Goal: Transaction & Acquisition: Purchase product/service

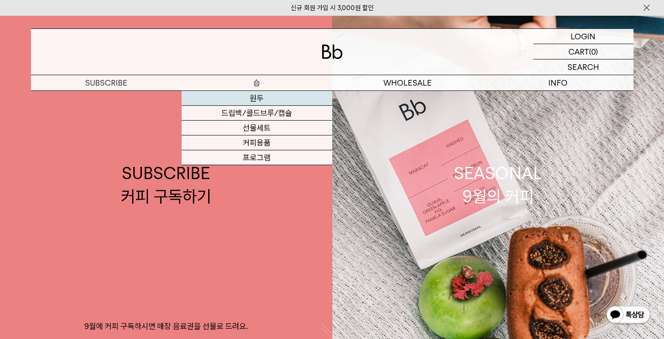
click at [256, 98] on link "원두" at bounding box center [257, 98] width 151 height 15
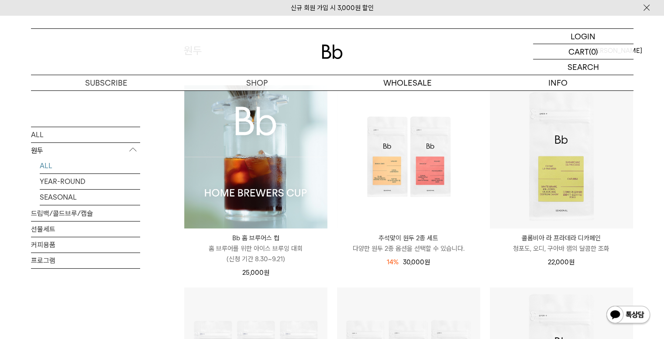
scroll to position [44, 0]
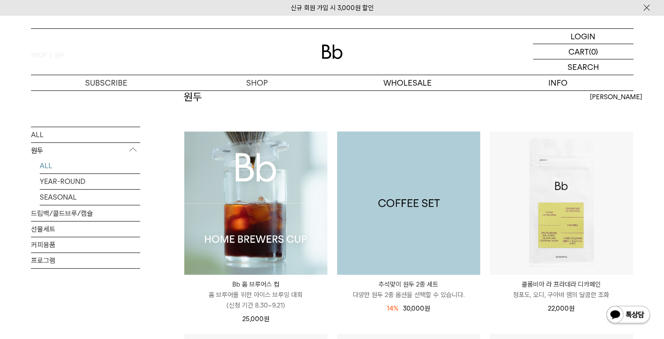
click at [421, 188] on img at bounding box center [408, 202] width 143 height 143
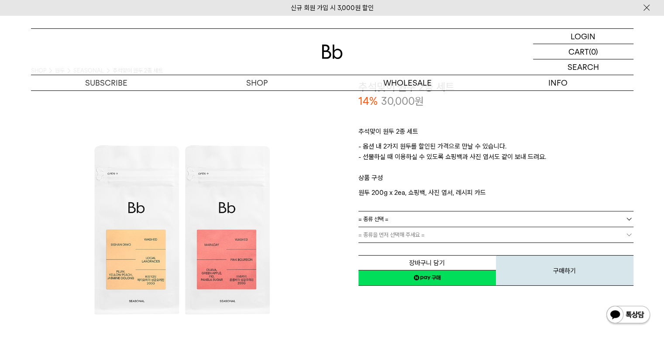
scroll to position [44, 0]
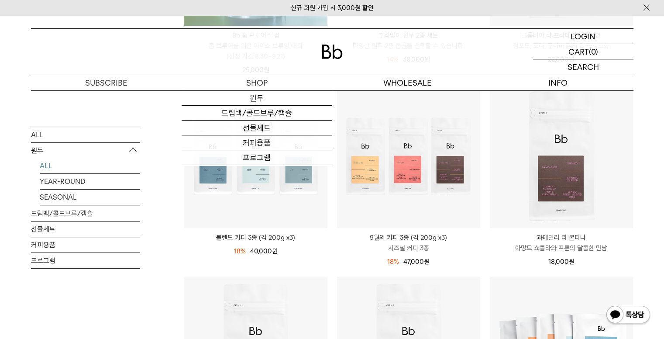
scroll to position [306, 0]
